Goal: Task Accomplishment & Management: Manage account settings

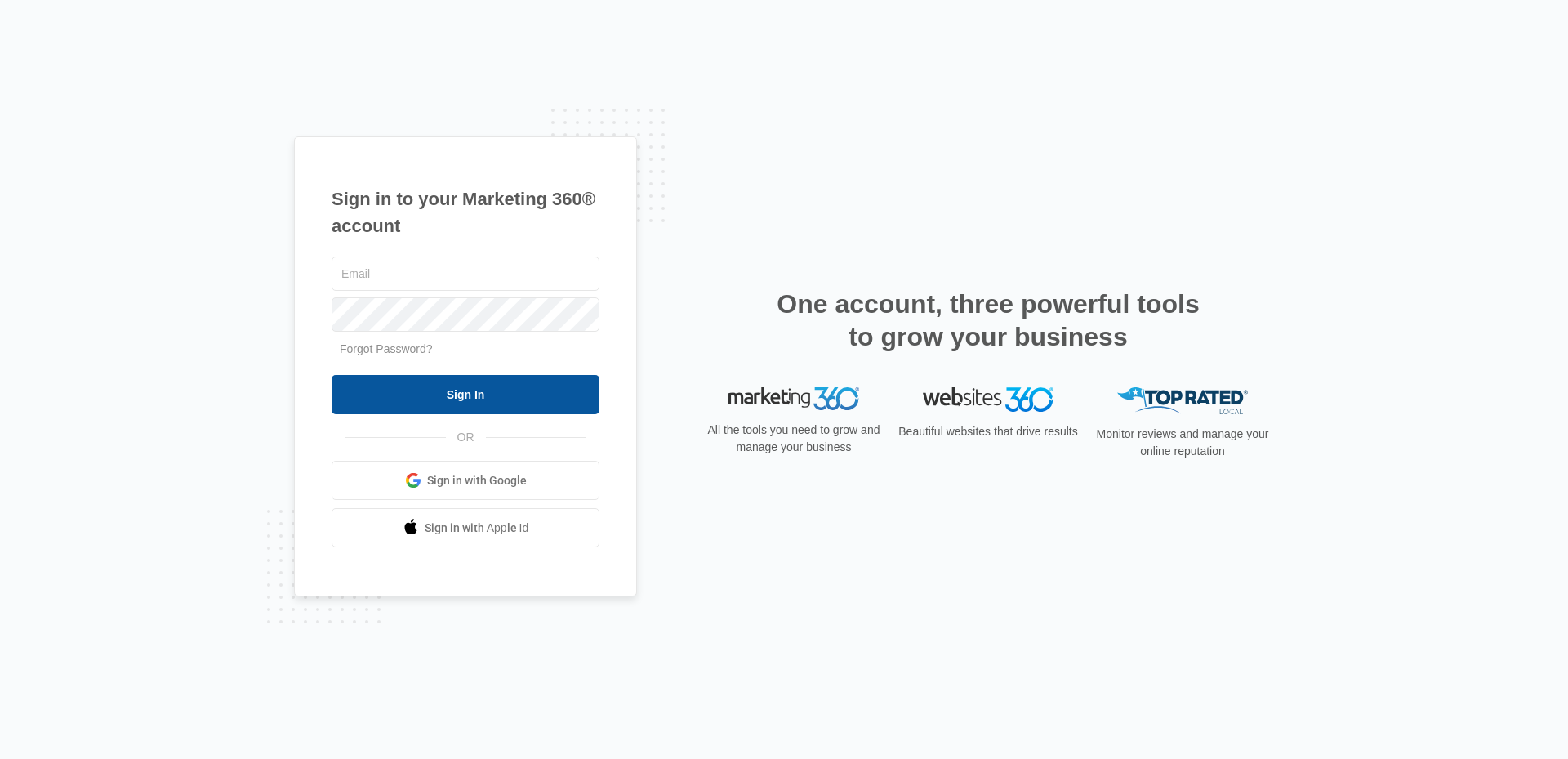
type input "[PERSON_NAME][EMAIL_ADDRESS][DOMAIN_NAME]"
click at [505, 383] on input "Sign In" at bounding box center [465, 394] width 268 height 39
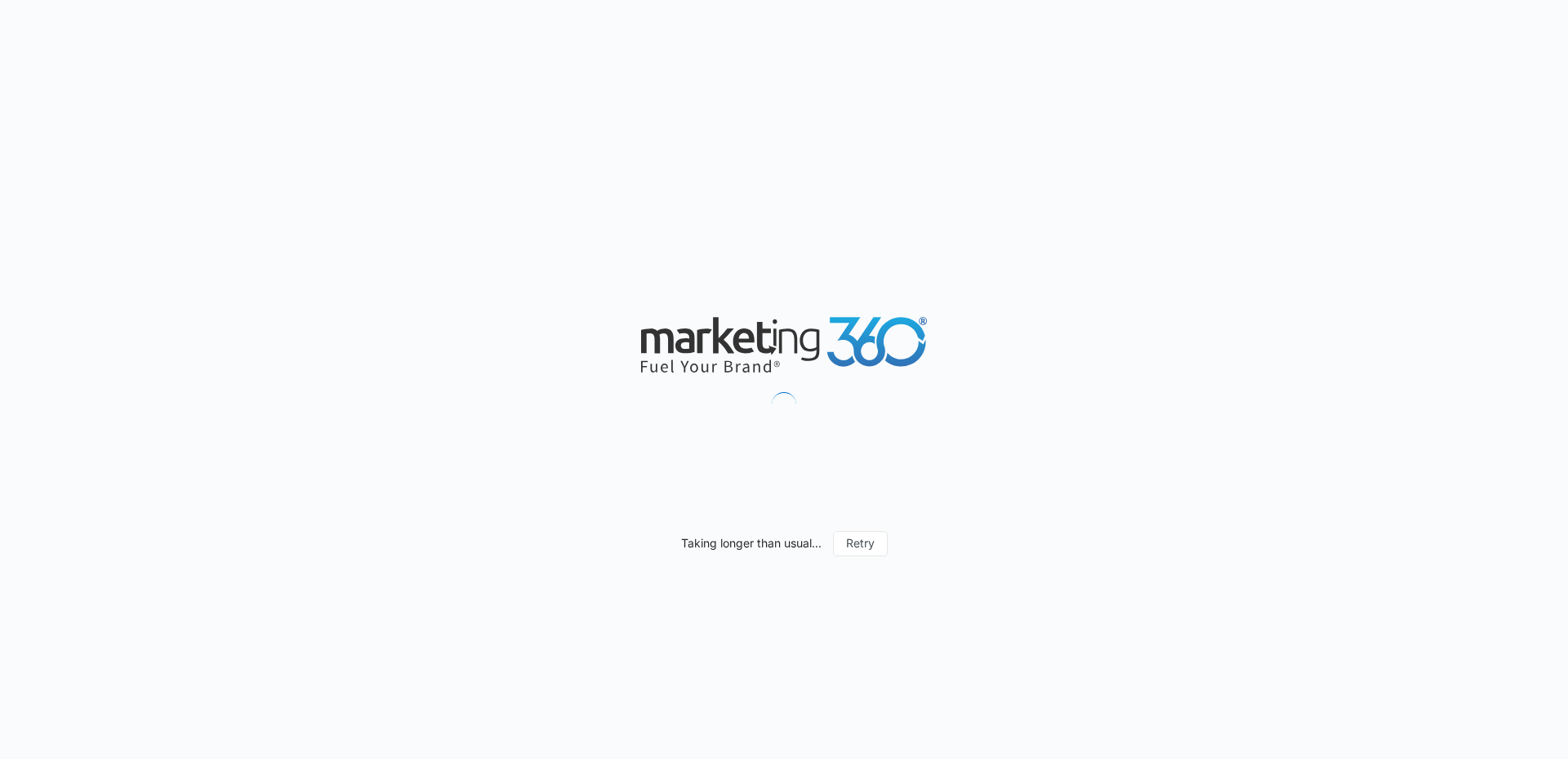
drag, startPoint x: 0, startPoint y: 0, endPoint x: 995, endPoint y: 146, distance: 1005.7
click at [995, 146] on div "Taking longer than usual... Retry" at bounding box center [784, 379] width 1568 height 759
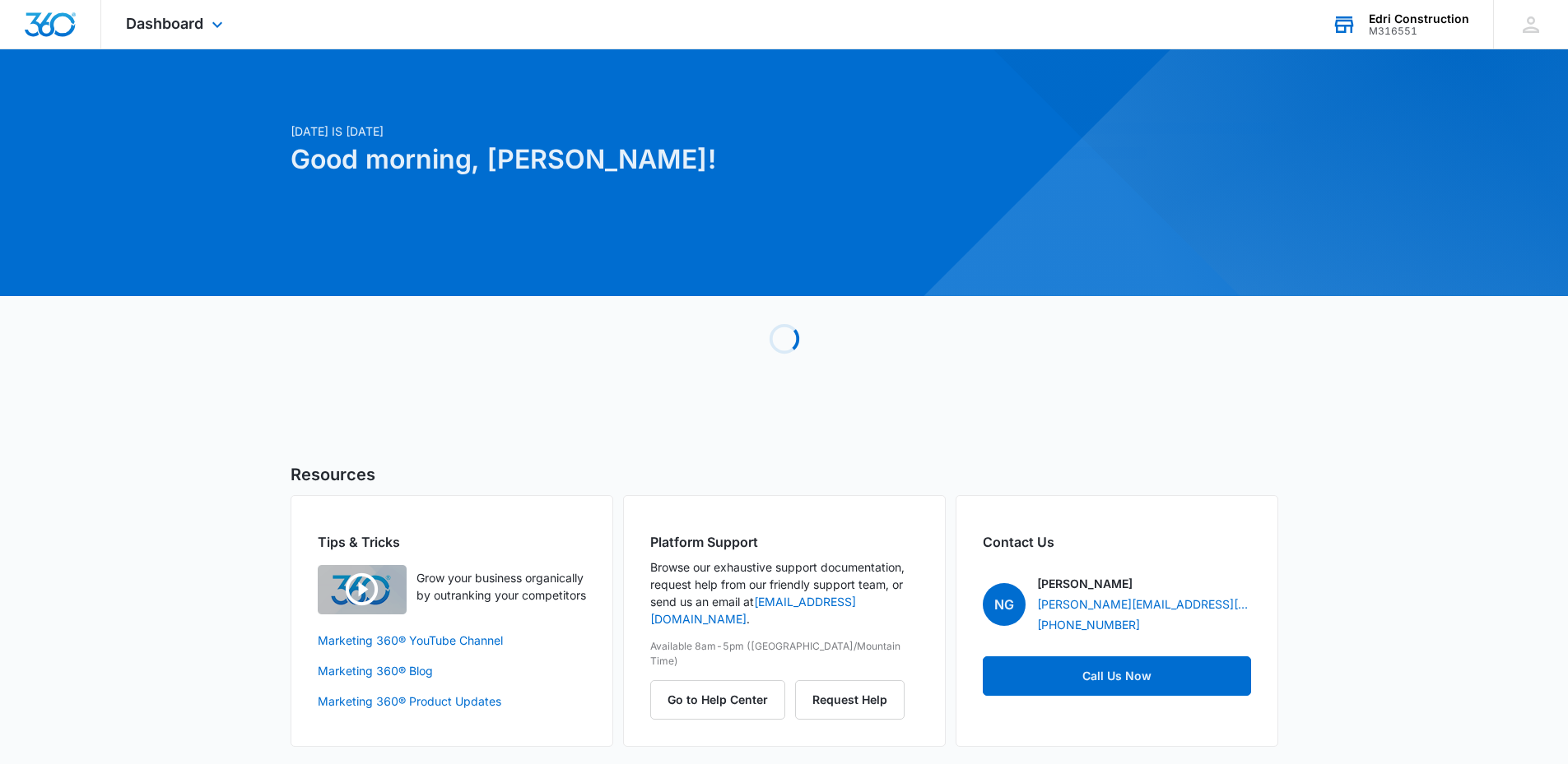
click at [1414, 3] on div "Edri Construction M316551 Your Accounts View All" at bounding box center [1400, 24] width 186 height 49
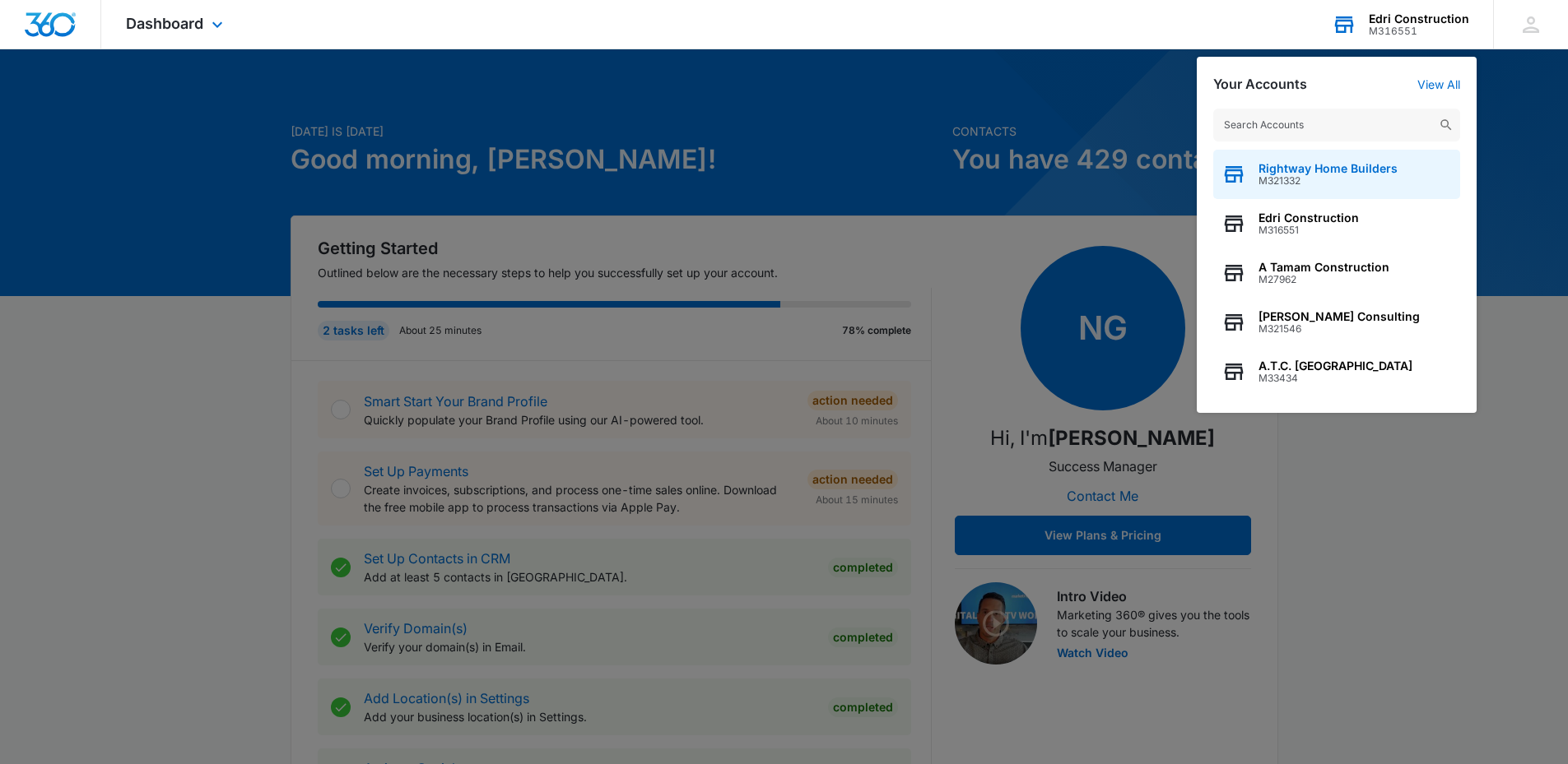
click at [1336, 182] on span "M321332" at bounding box center [1328, 181] width 139 height 12
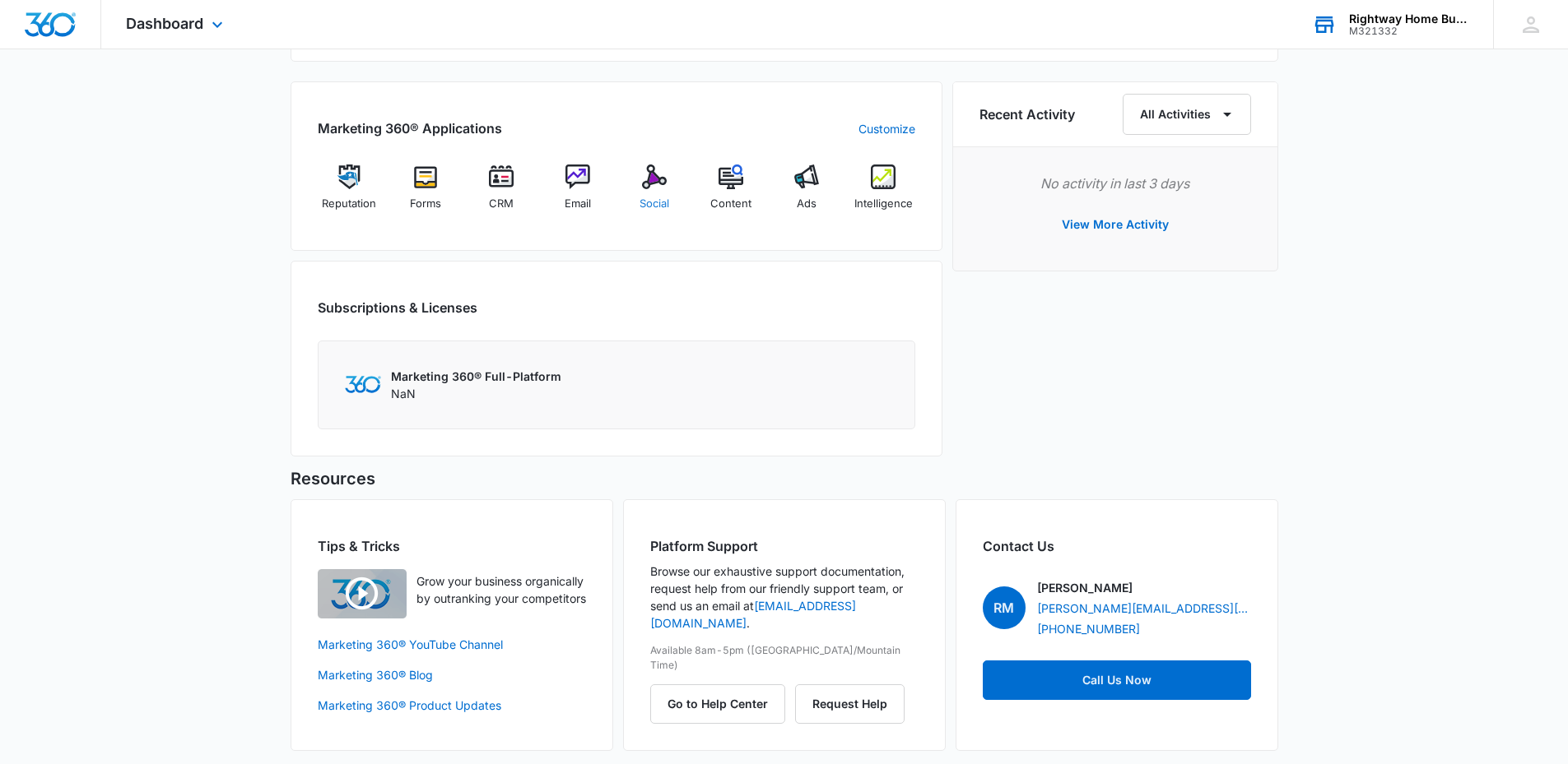
scroll to position [997, 0]
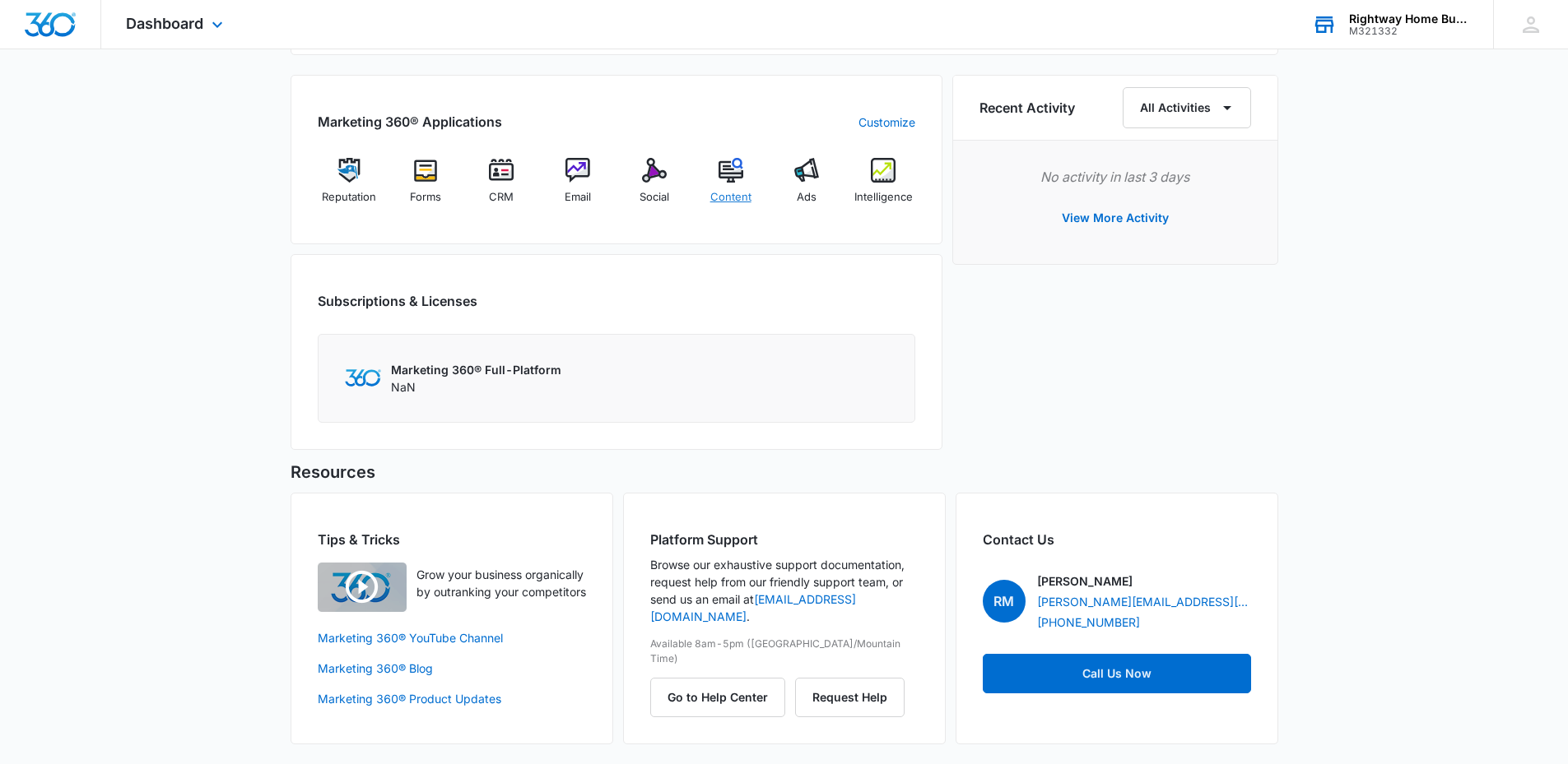
click at [725, 181] on img at bounding box center [730, 169] width 25 height 25
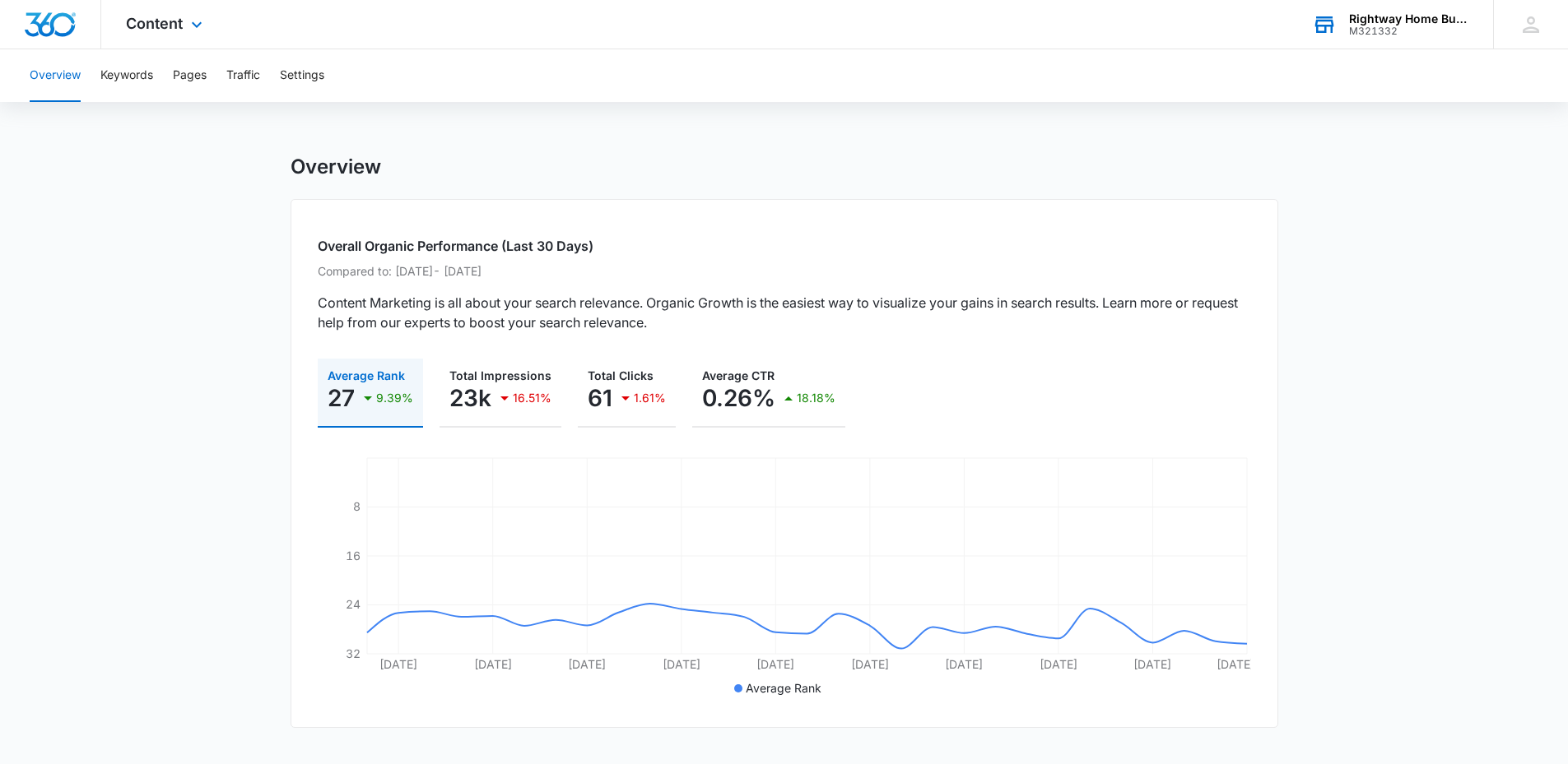
click at [37, 84] on button "Overview" at bounding box center [55, 76] width 51 height 53
click at [176, 12] on div "Content Apps Reputation Forms CRM Email Social Content Ads Intelligence Files B…" at bounding box center [166, 24] width 130 height 49
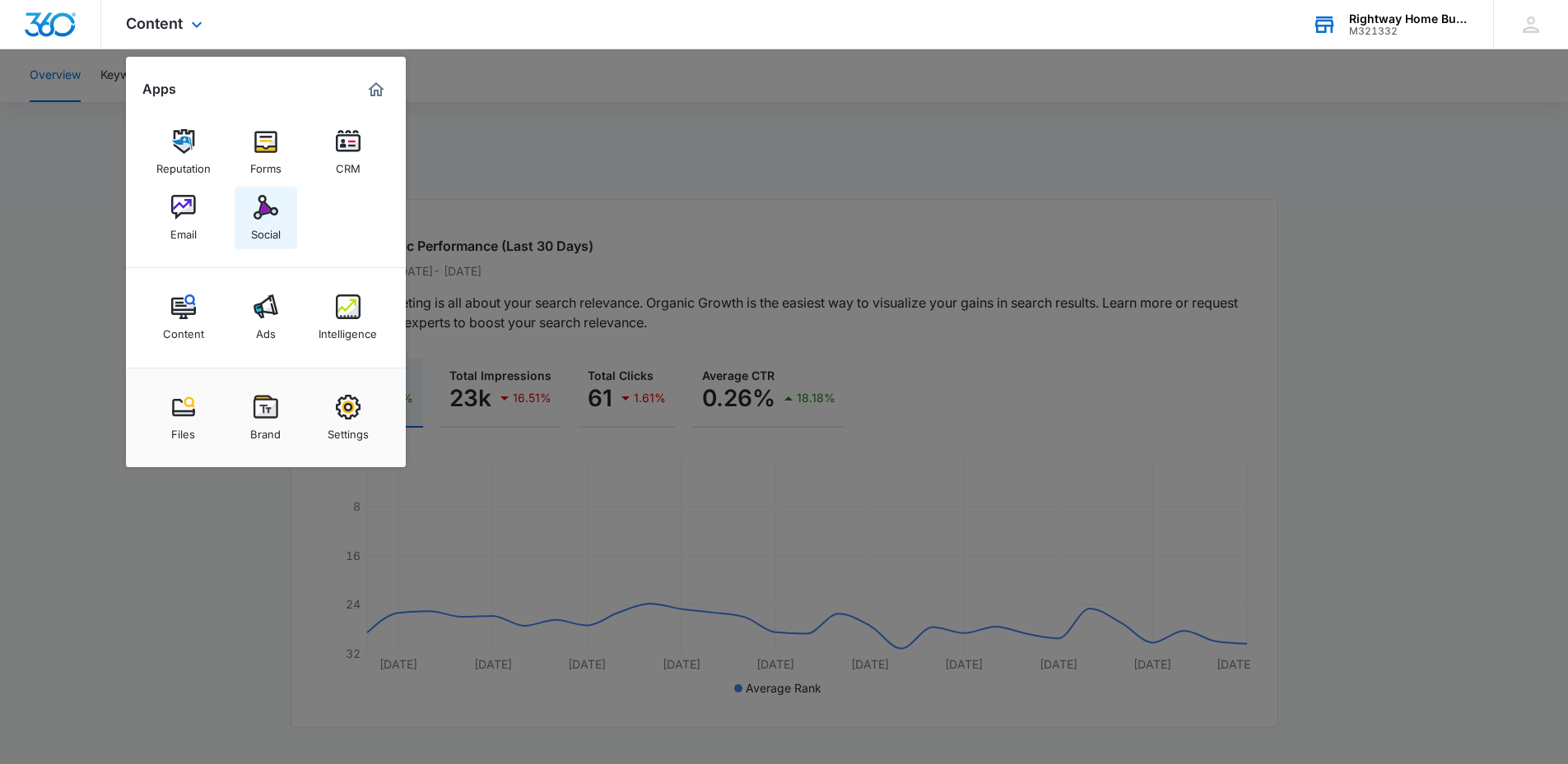
click at [285, 198] on link "Social" at bounding box center [265, 217] width 62 height 62
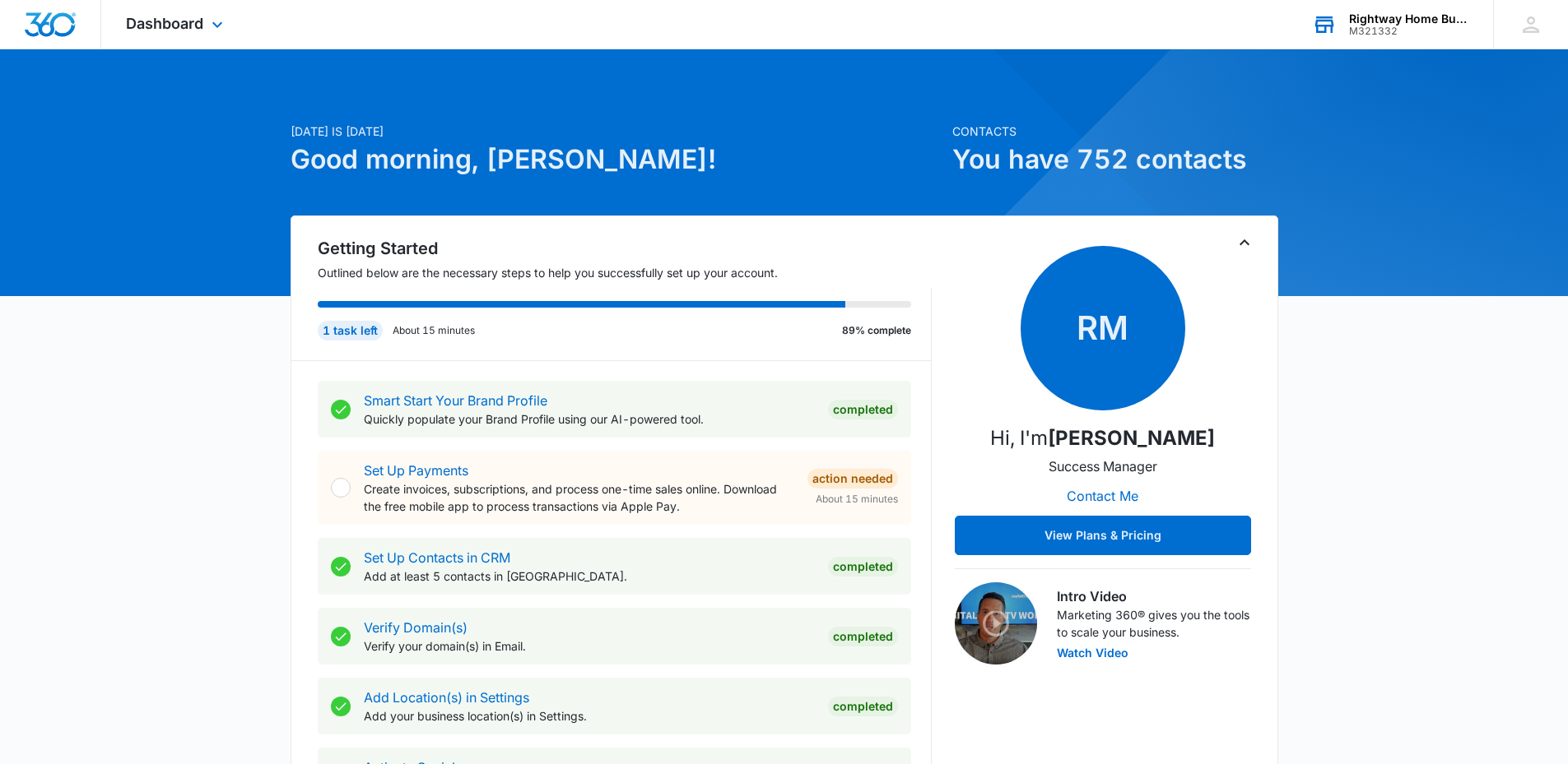
click at [1410, 20] on div "Rightway Home Builders" at bounding box center [1409, 18] width 120 height 13
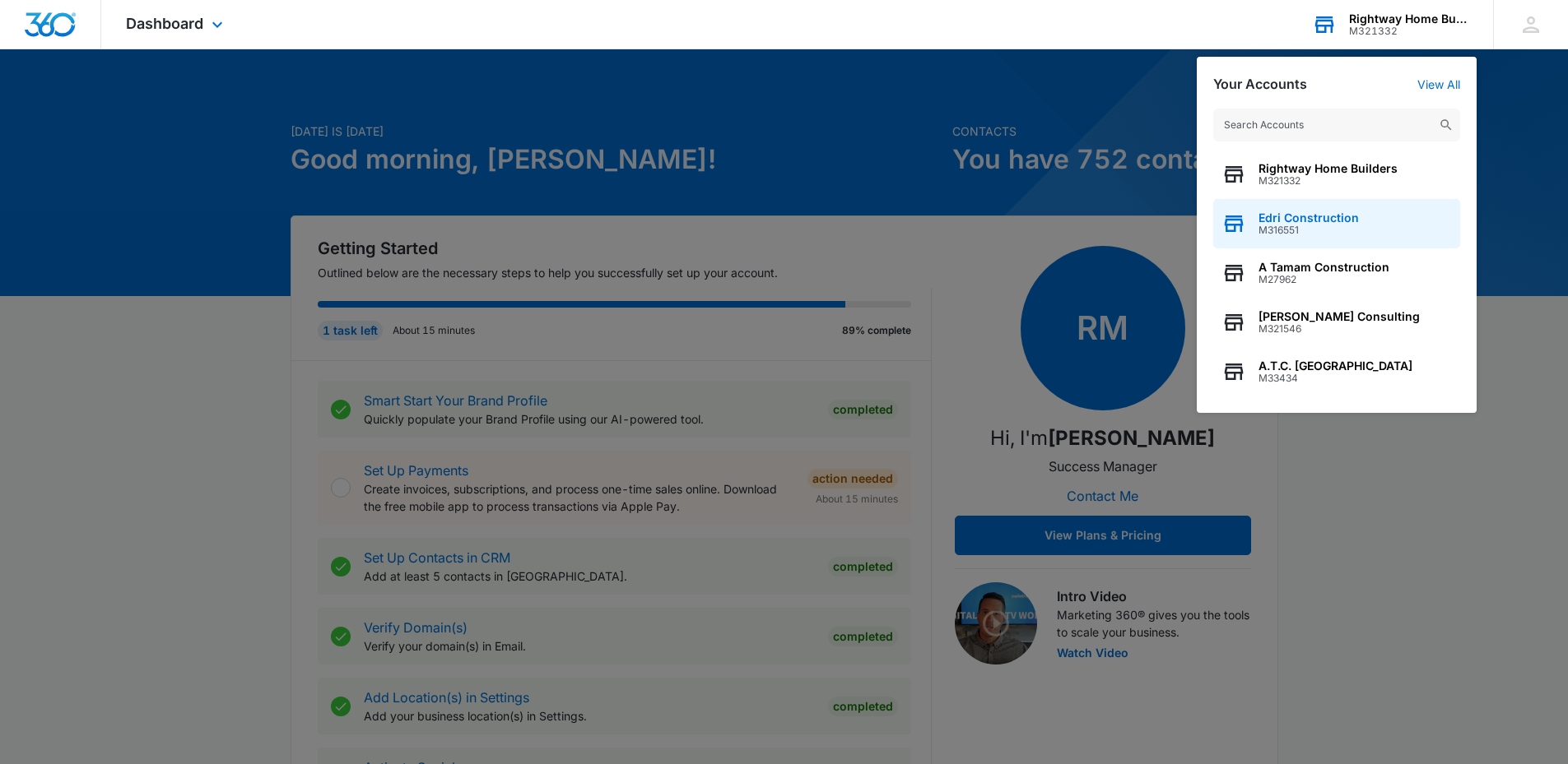
click at [1305, 234] on span "M316551" at bounding box center [1309, 231] width 101 height 12
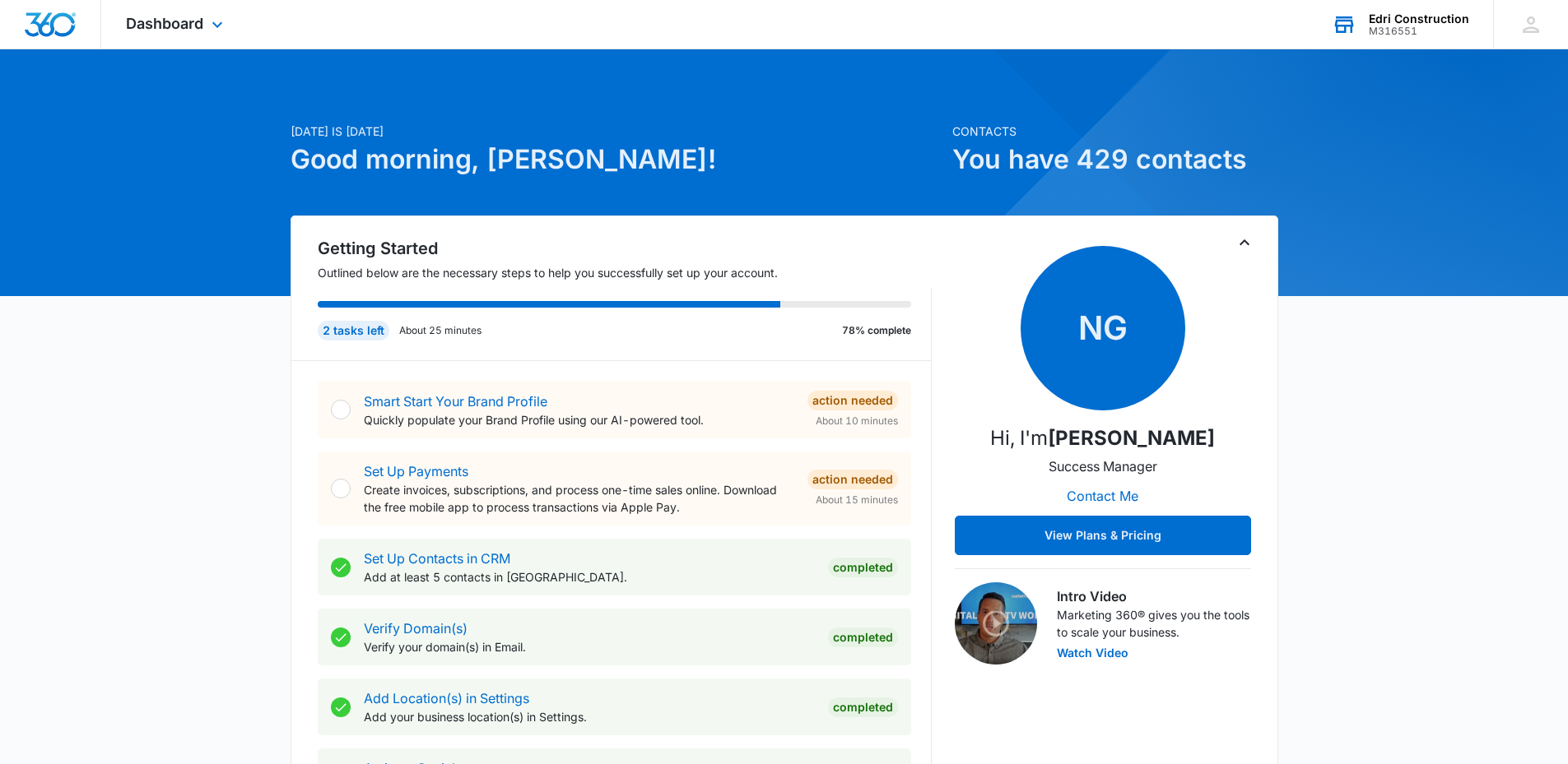
drag, startPoint x: 1305, startPoint y: 234, endPoint x: 1045, endPoint y: 229, distance: 260.0
click at [1045, 229] on div "Getting Started Outlined below are the necessary steps to help you successfully…" at bounding box center [784, 634] width 988 height 836
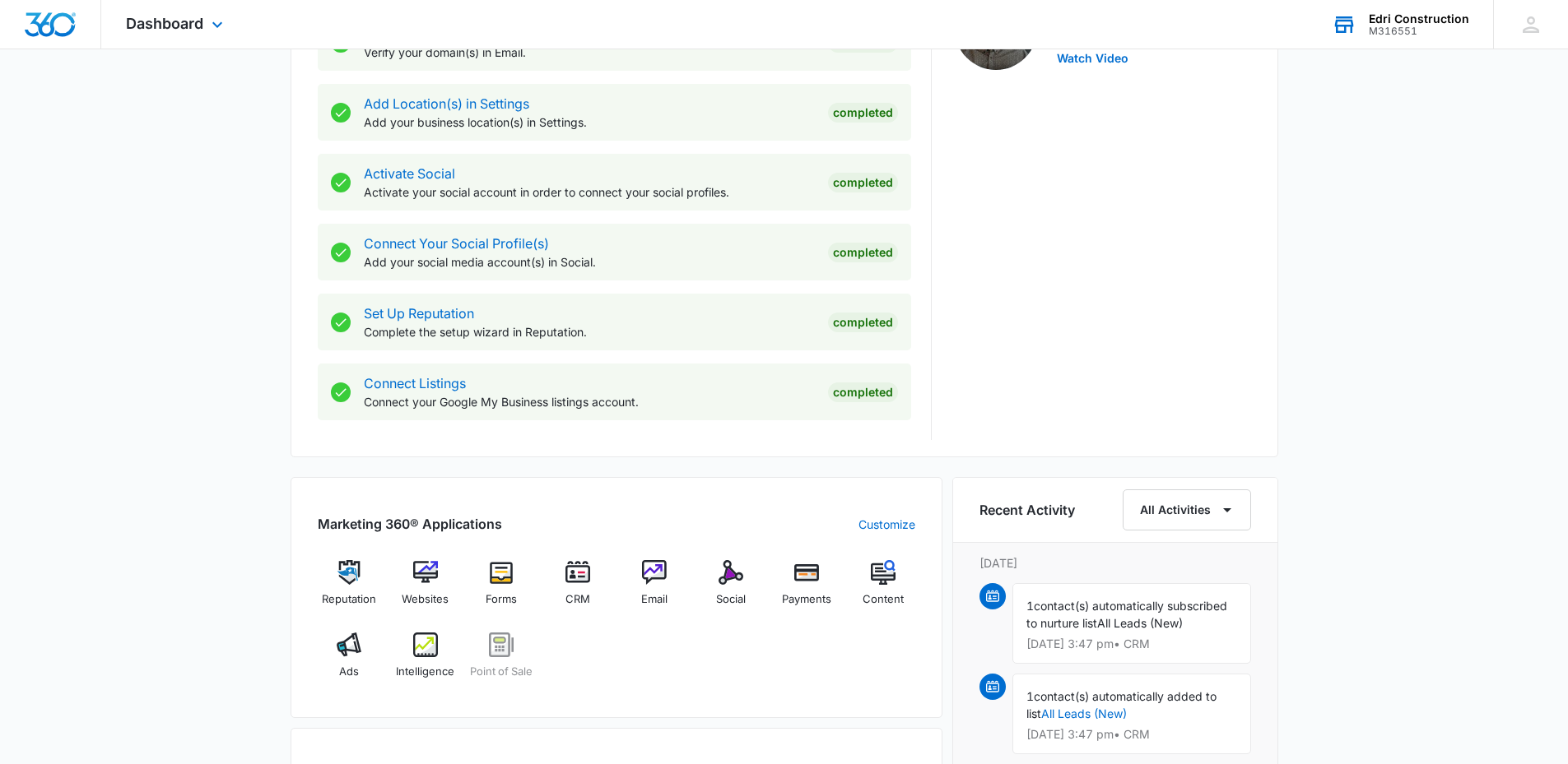
scroll to position [823, 0]
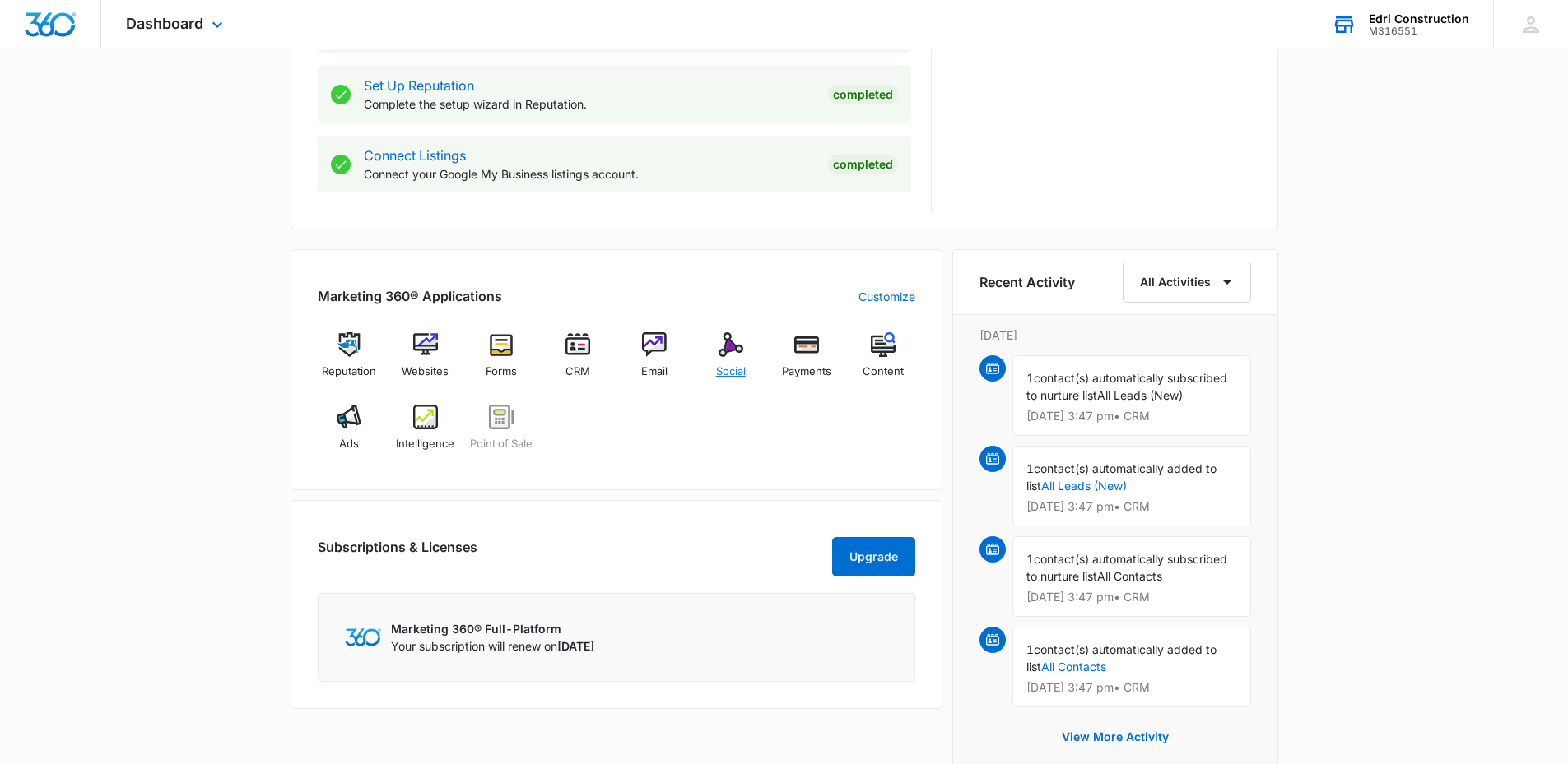
click at [735, 337] on img at bounding box center [730, 344] width 25 height 25
